Goal: Task Accomplishment & Management: Manage account settings

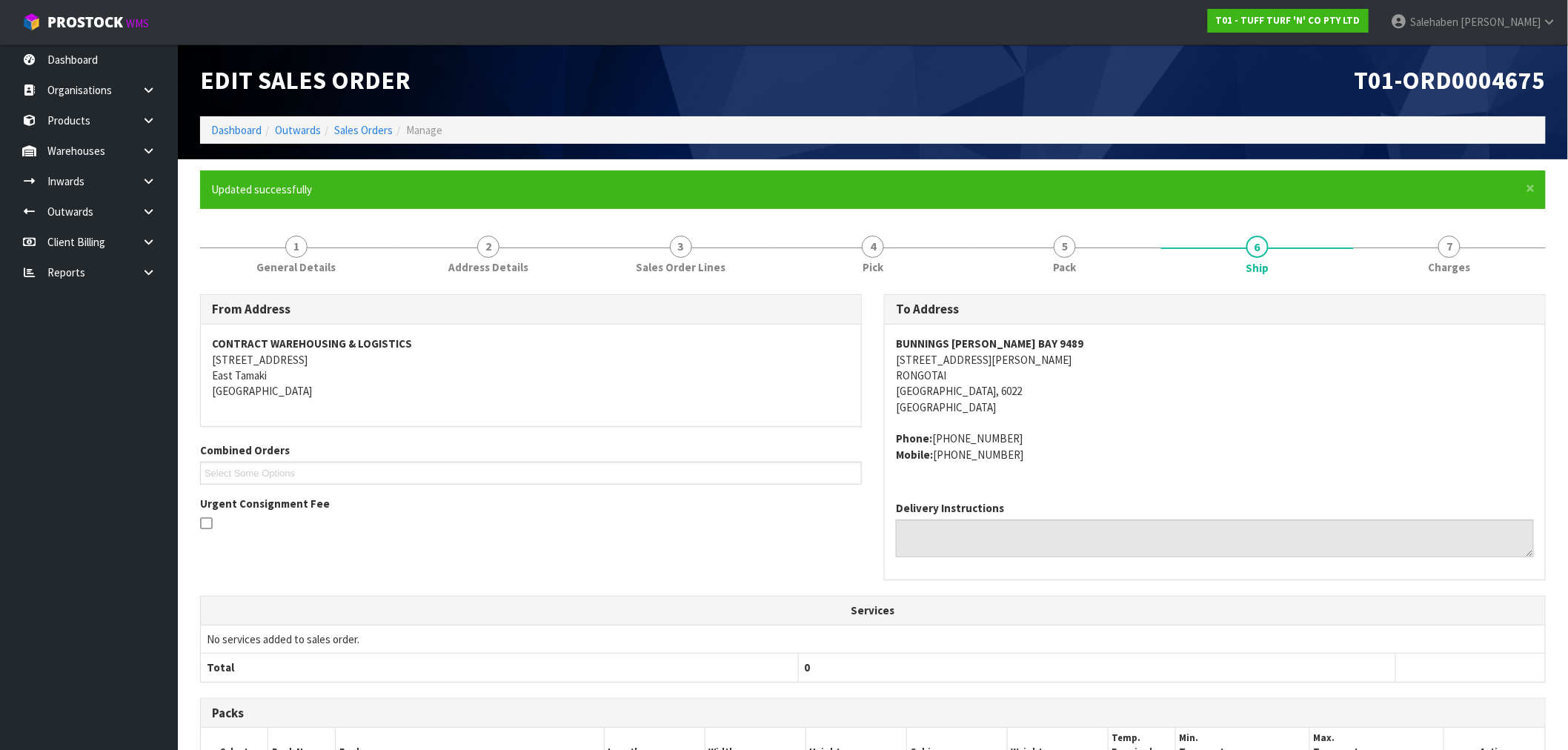
click at [246, 127] on ol "Dashboard Outwards Sales Orders Manage" at bounding box center [873, 130] width 1346 height 28
click at [239, 128] on link "Dashboard" at bounding box center [236, 130] width 51 height 14
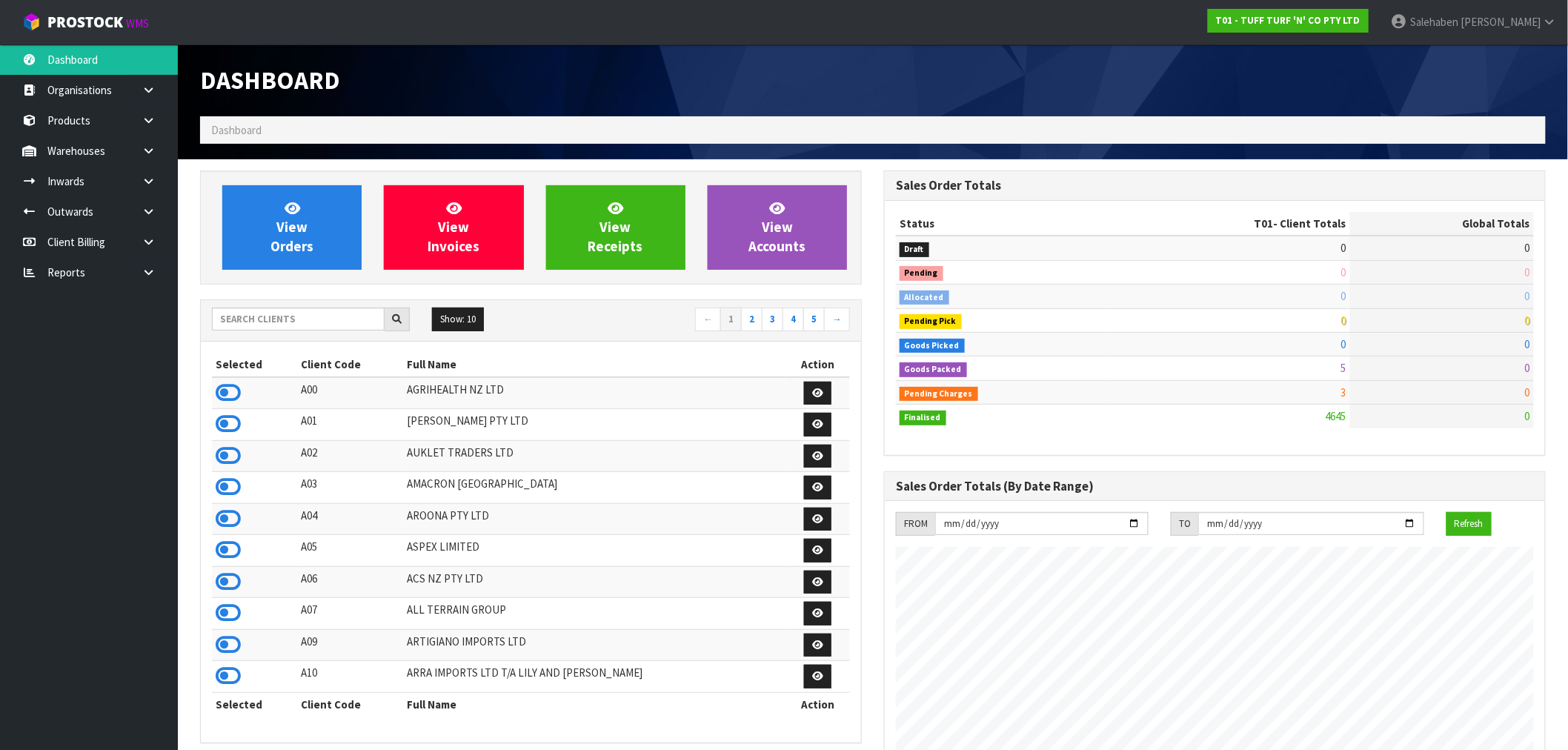
scroll to position [1123, 684]
click at [284, 324] on input "text" at bounding box center [298, 319] width 173 height 23
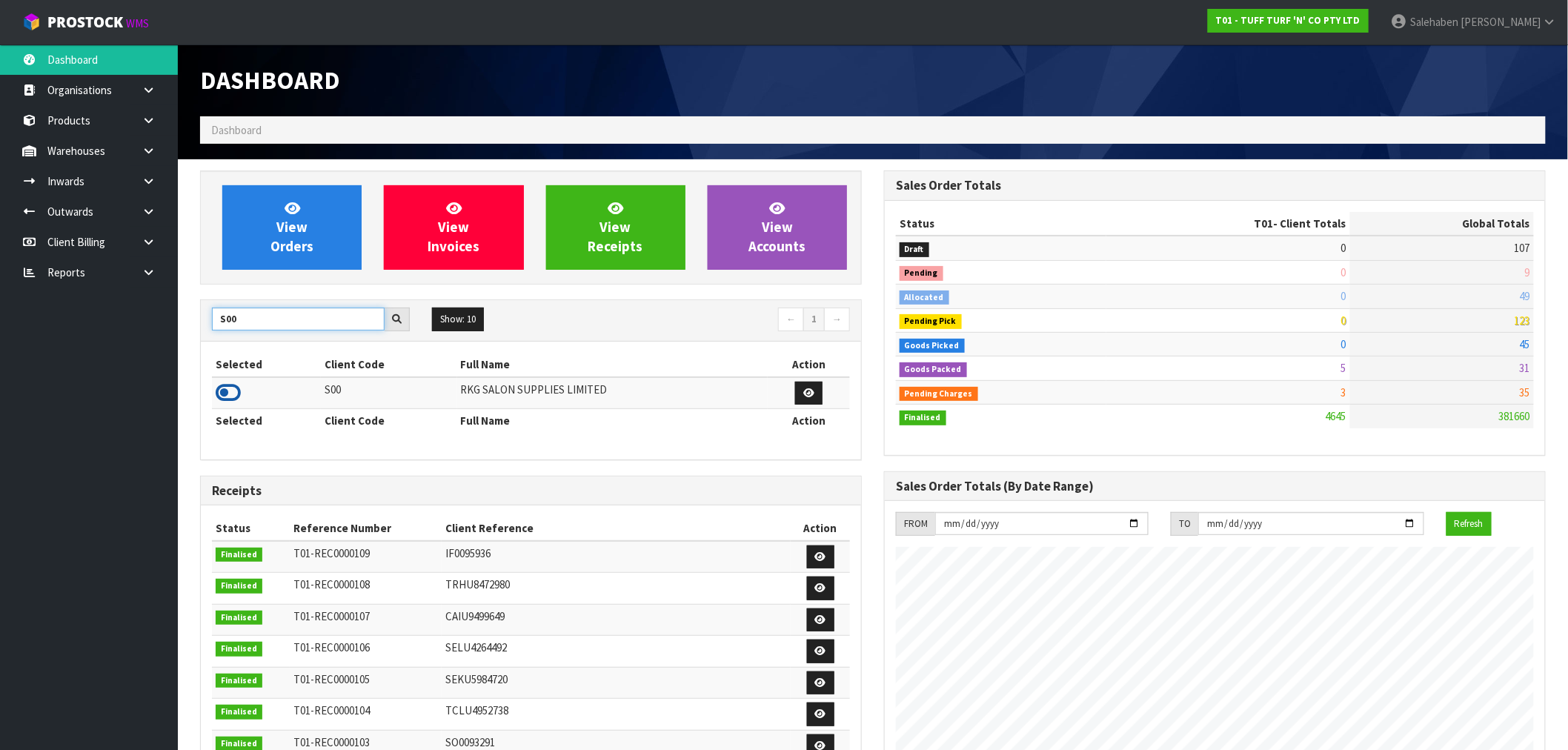
type input "S00"
click at [223, 397] on icon at bounding box center [228, 392] width 25 height 22
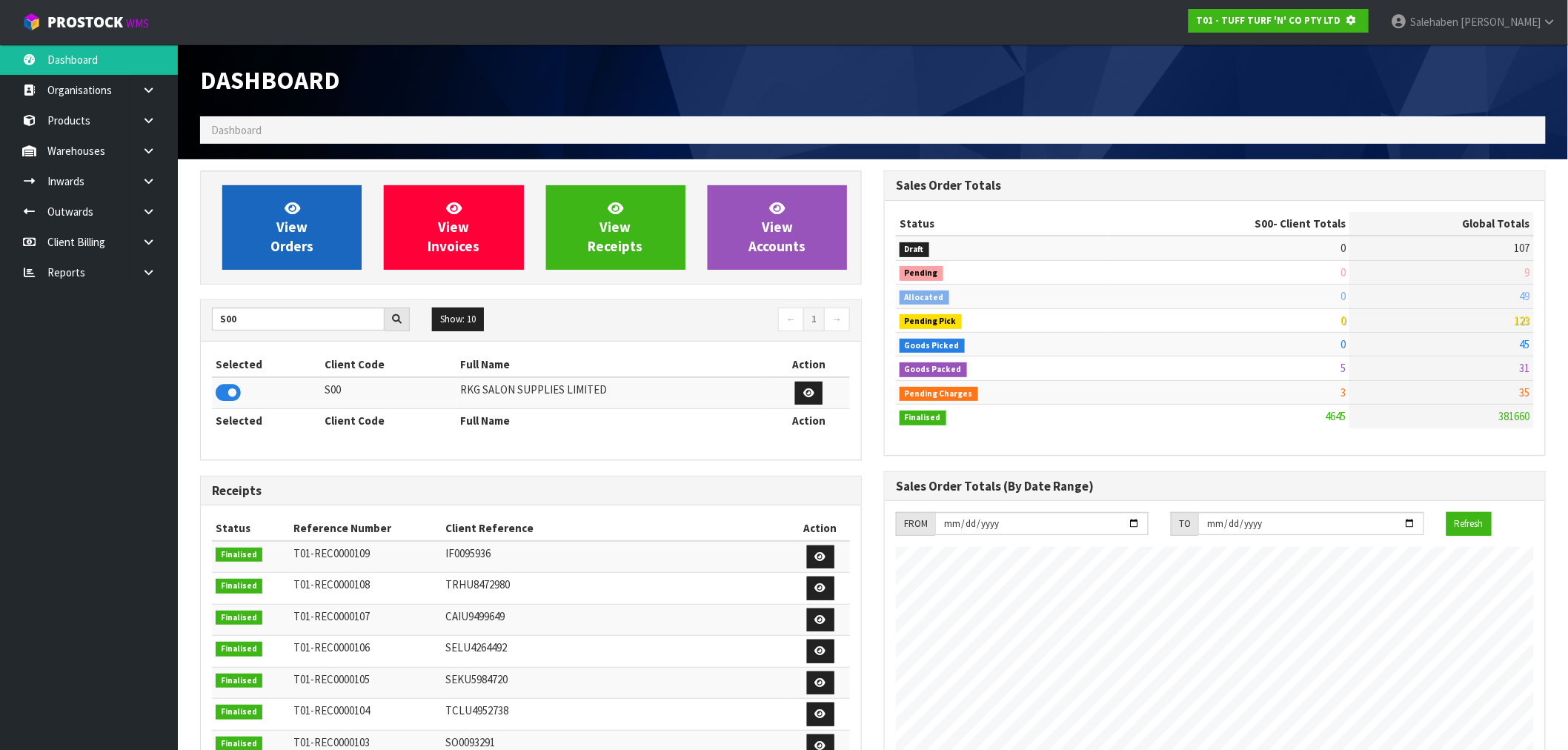
scroll to position [740555, 740463]
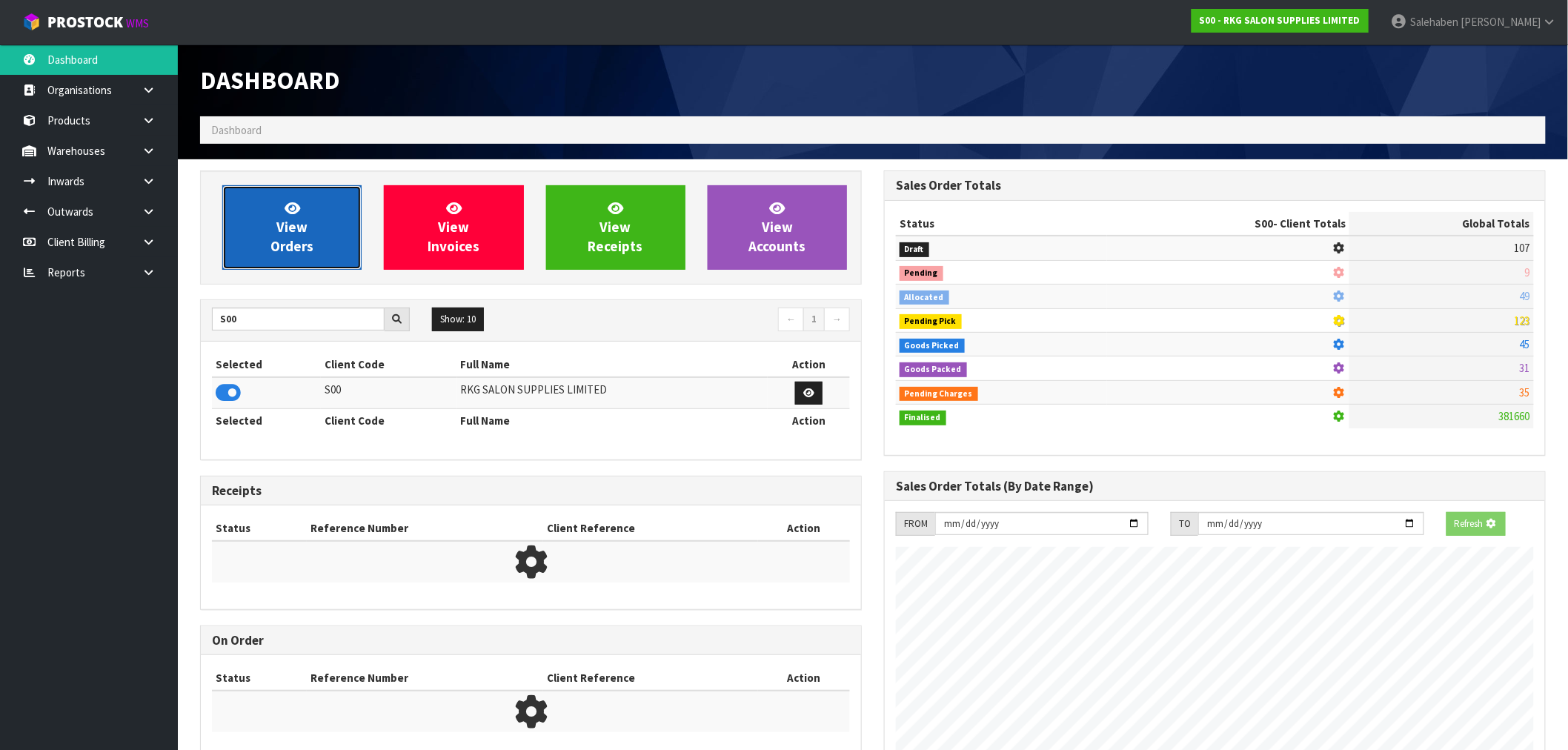
click at [307, 236] on link "View Orders" at bounding box center [292, 227] width 139 height 85
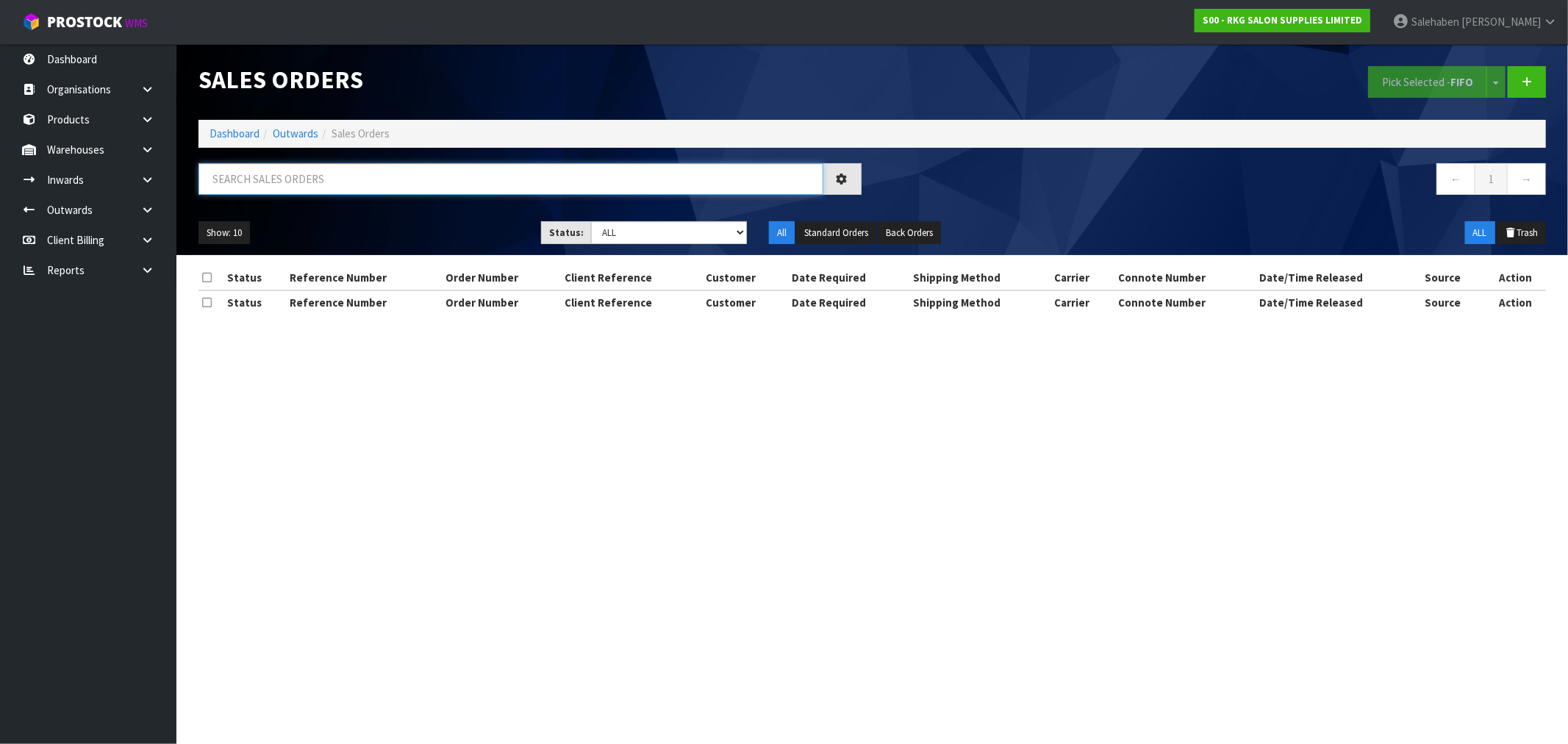
click at [283, 183] on input "text" at bounding box center [511, 179] width 625 height 31
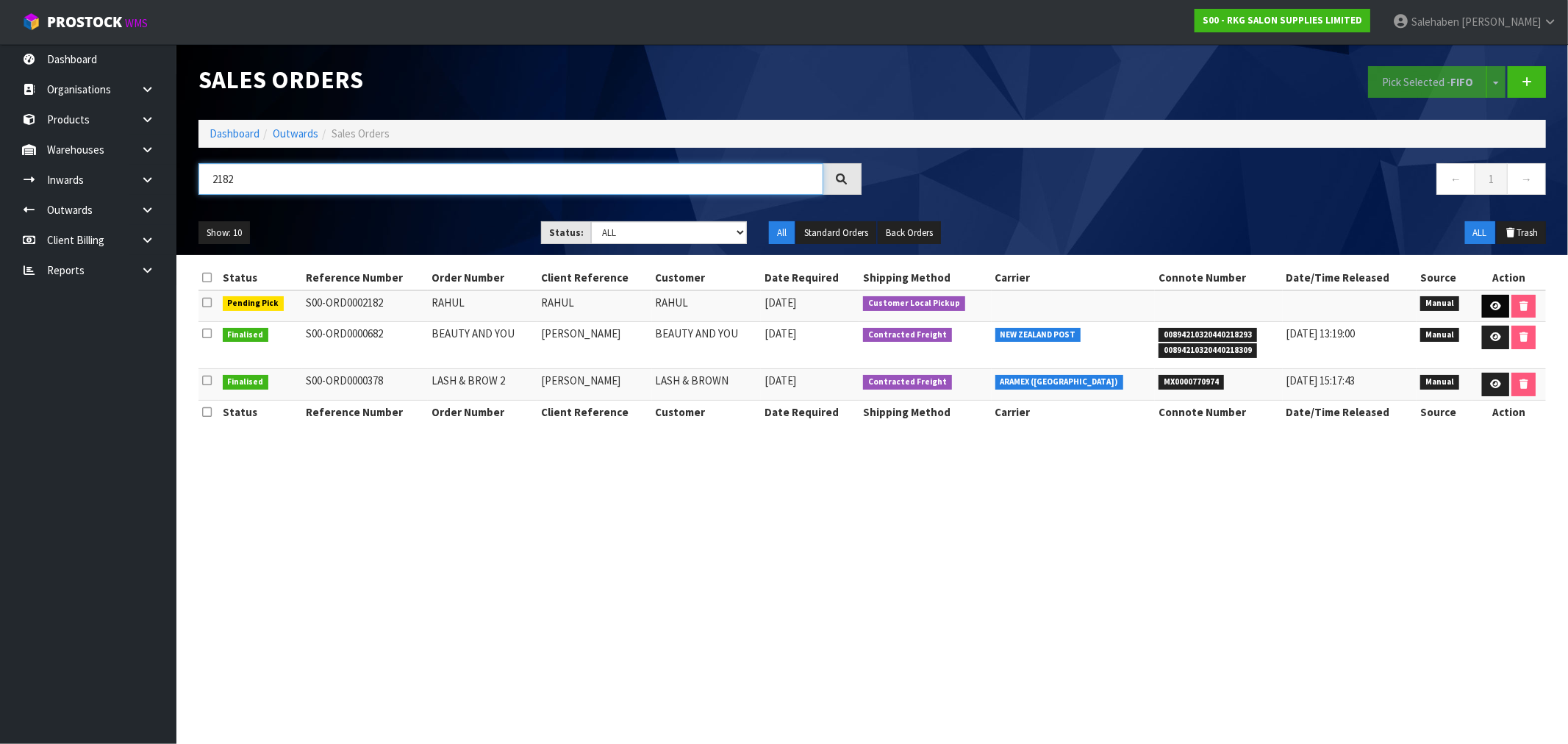
type input "2182"
click at [1486, 304] on link at bounding box center [1496, 307] width 27 height 24
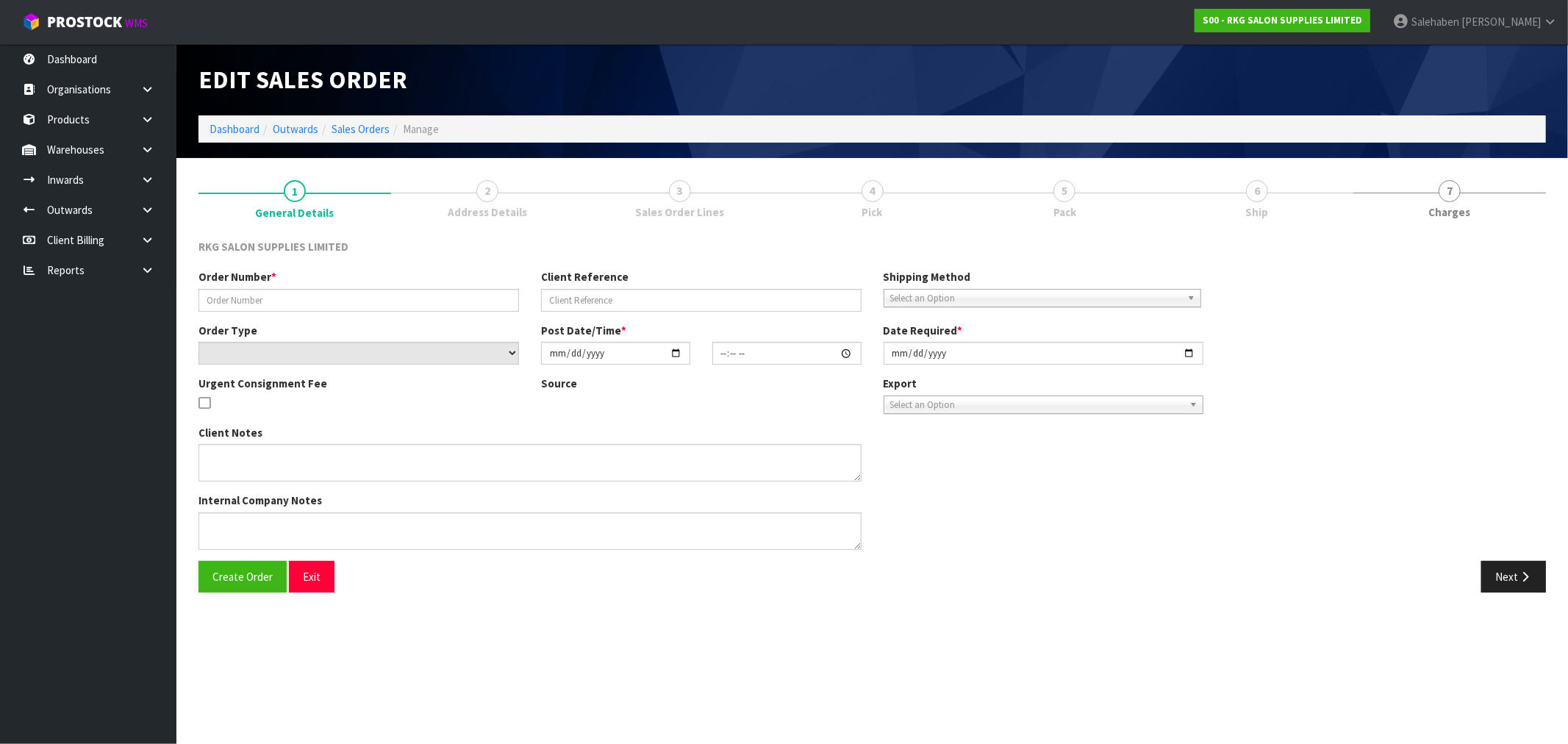
type input "RAHUL"
select select "number:0"
type input "[DATE]"
type input "13:30:00.000"
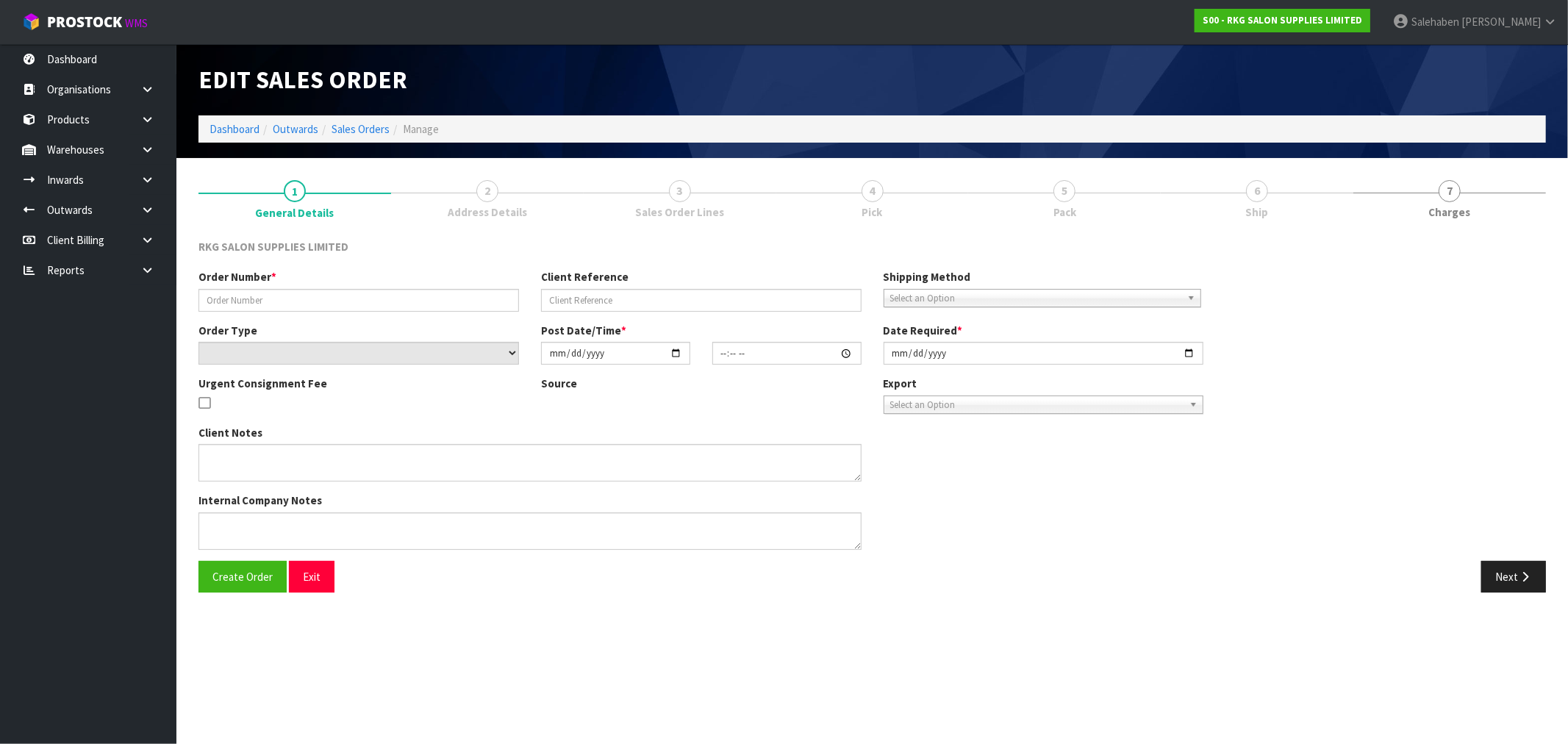
type input "[DATE]"
type textarea "FOR PICK UP THIS AFTERNOON 3-4PM - PAID"
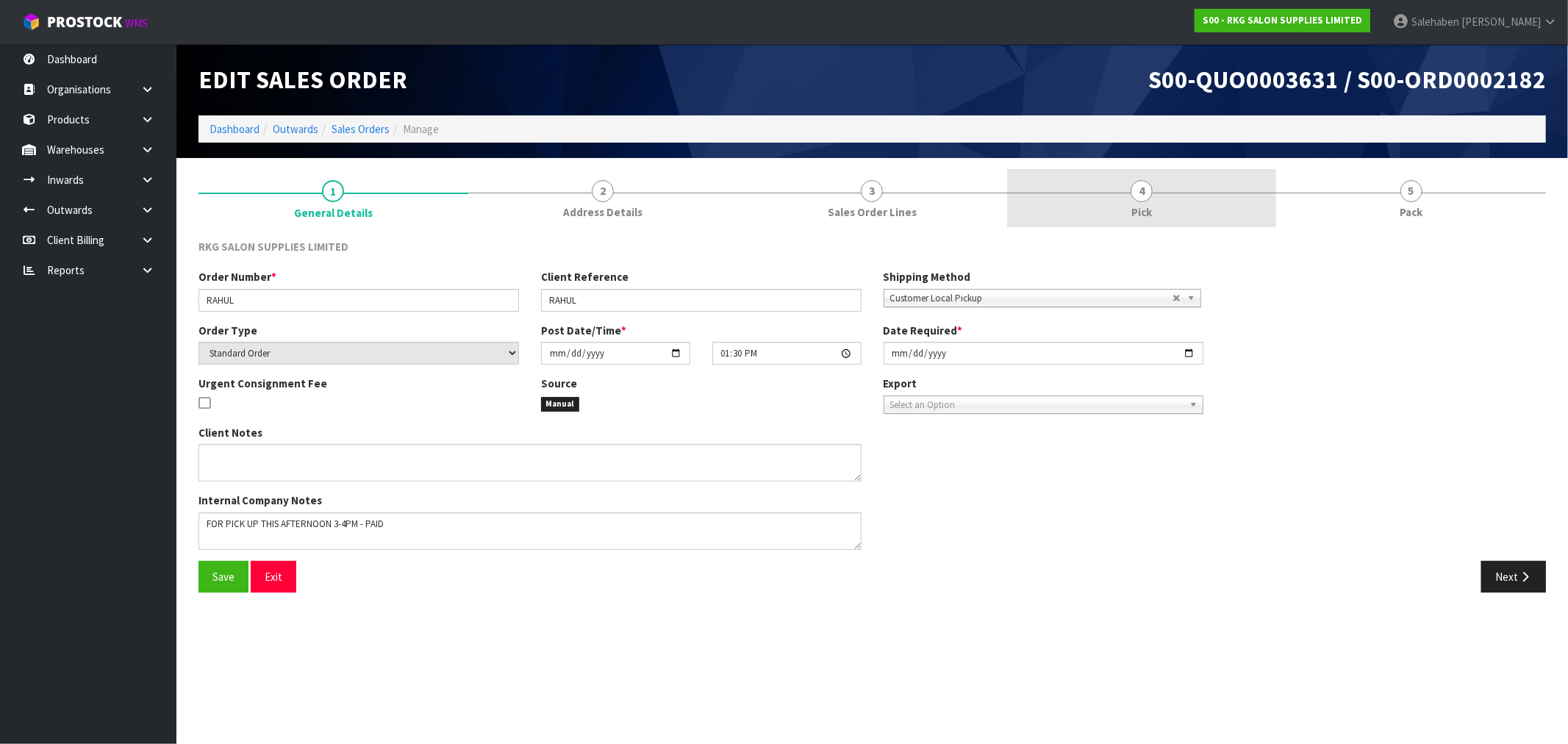
click at [1136, 202] on link "4 Pick" at bounding box center [1142, 198] width 270 height 58
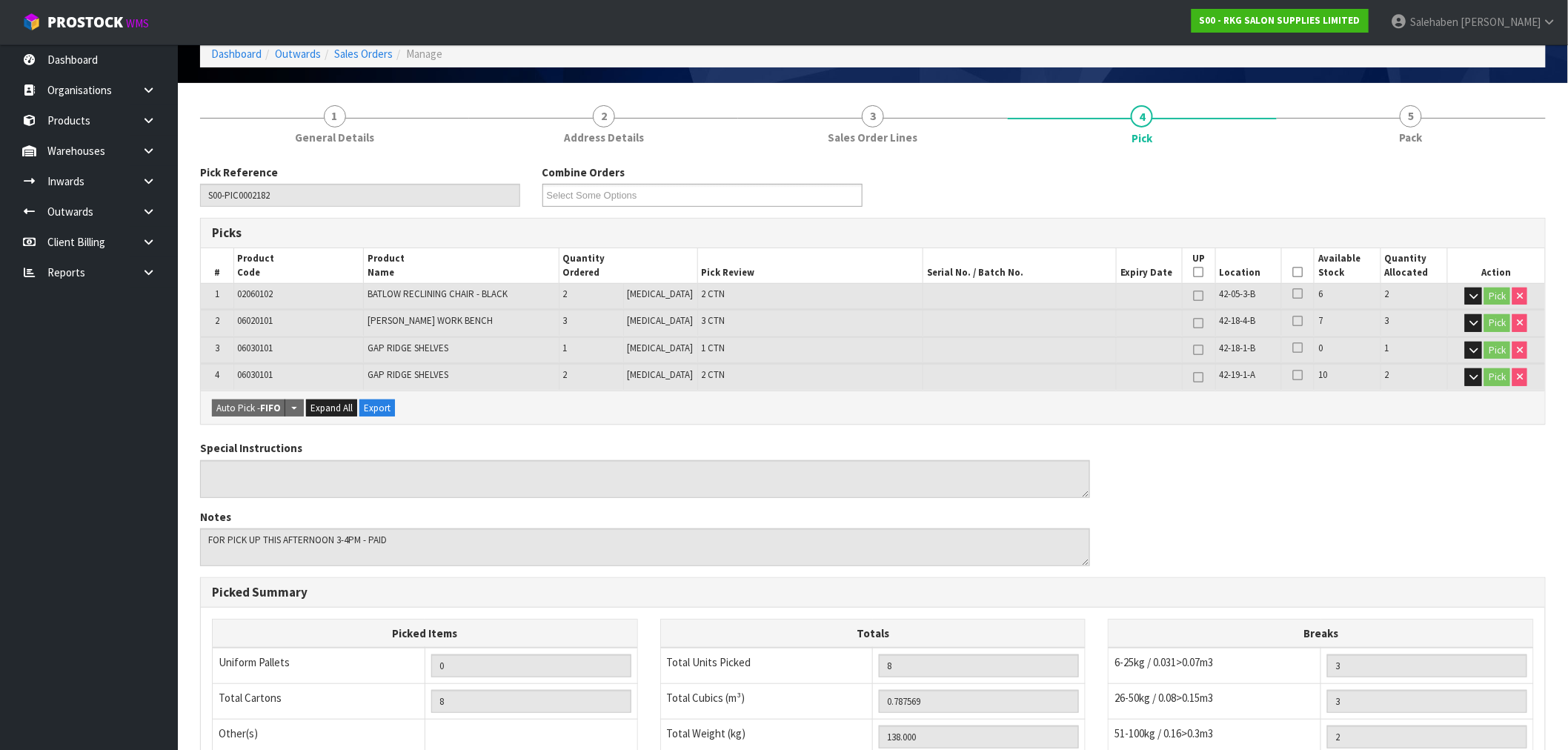
scroll to position [311, 0]
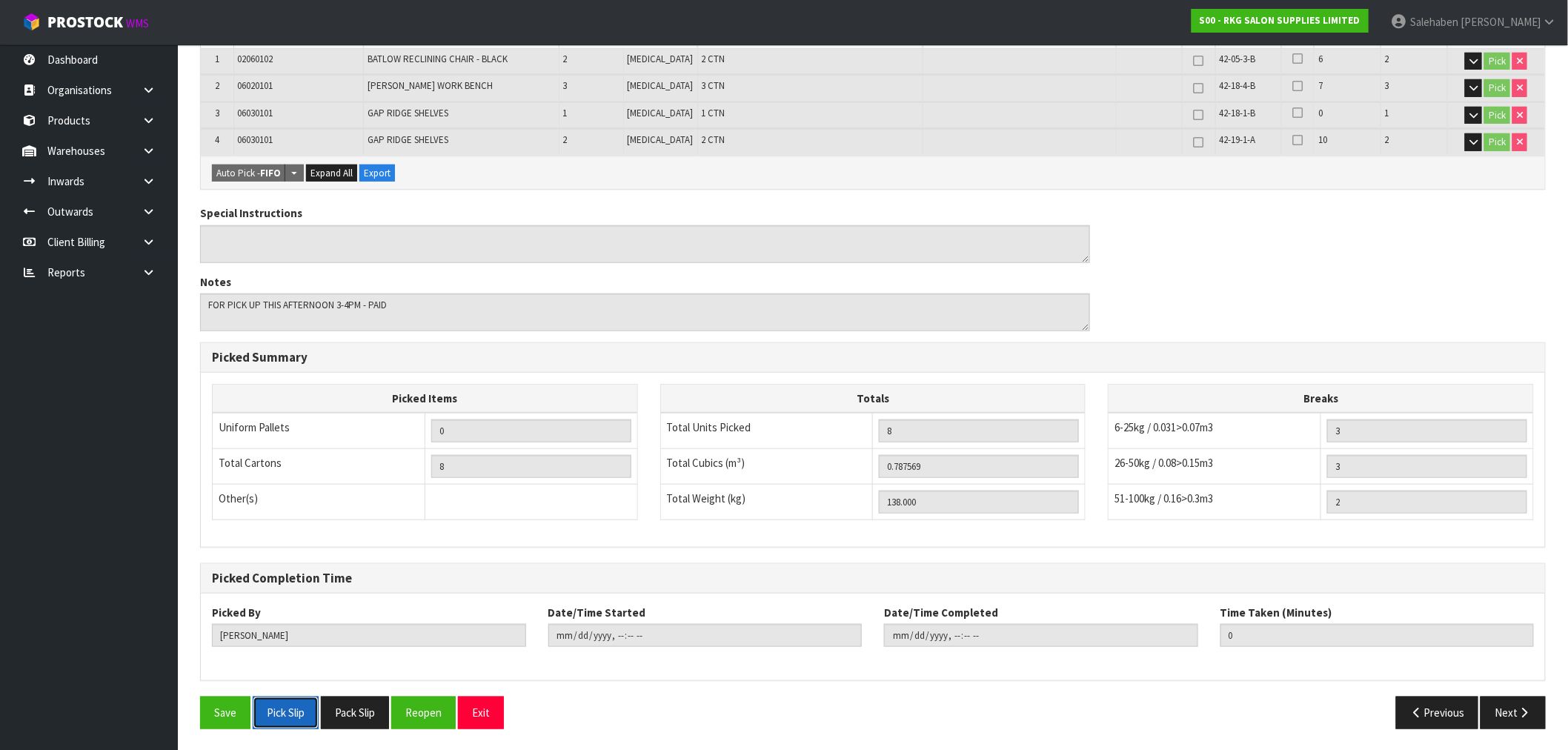
click at [285, 716] on button "Pick Slip" at bounding box center [285, 712] width 66 height 31
